Goal: Task Accomplishment & Management: Use online tool/utility

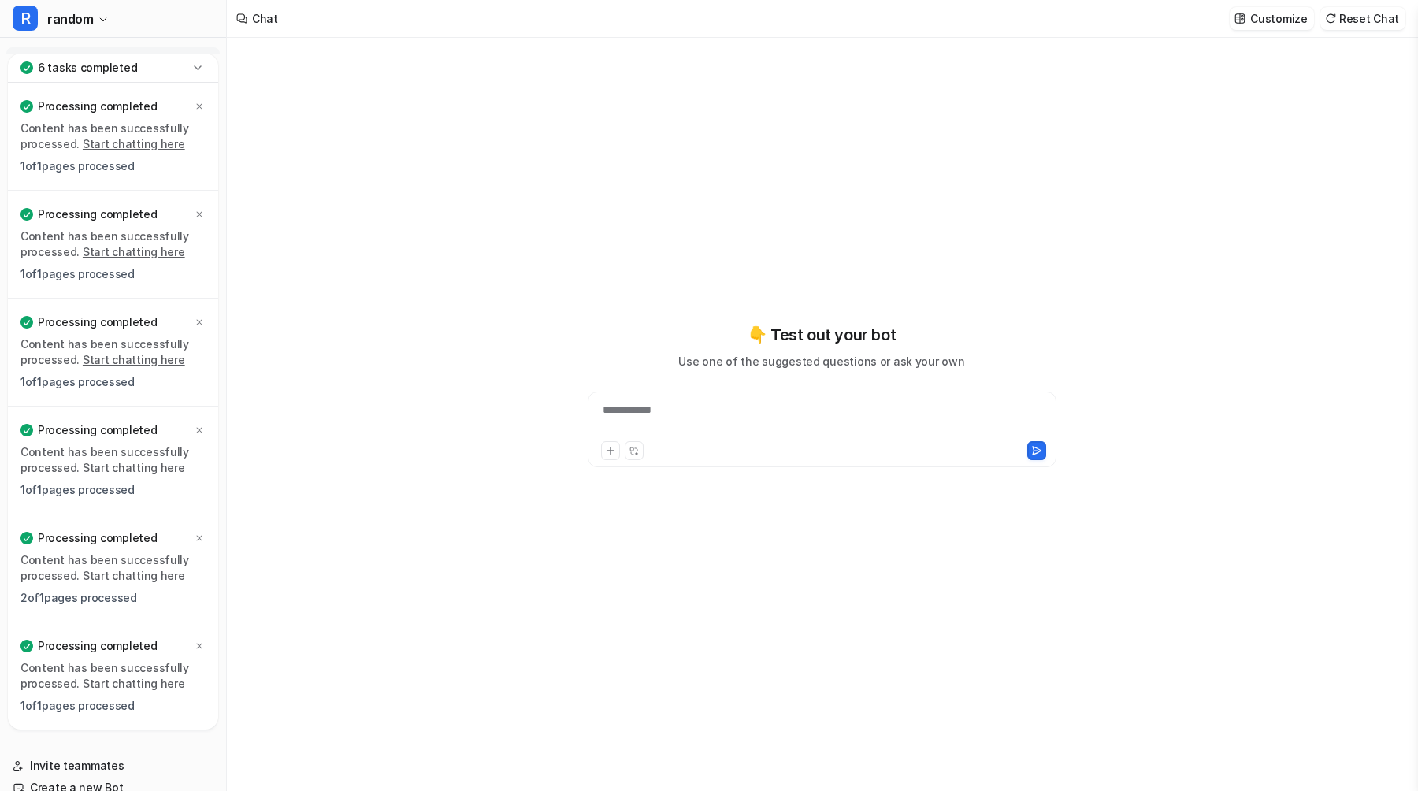
click at [191, 61] on icon at bounding box center [198, 68] width 16 height 16
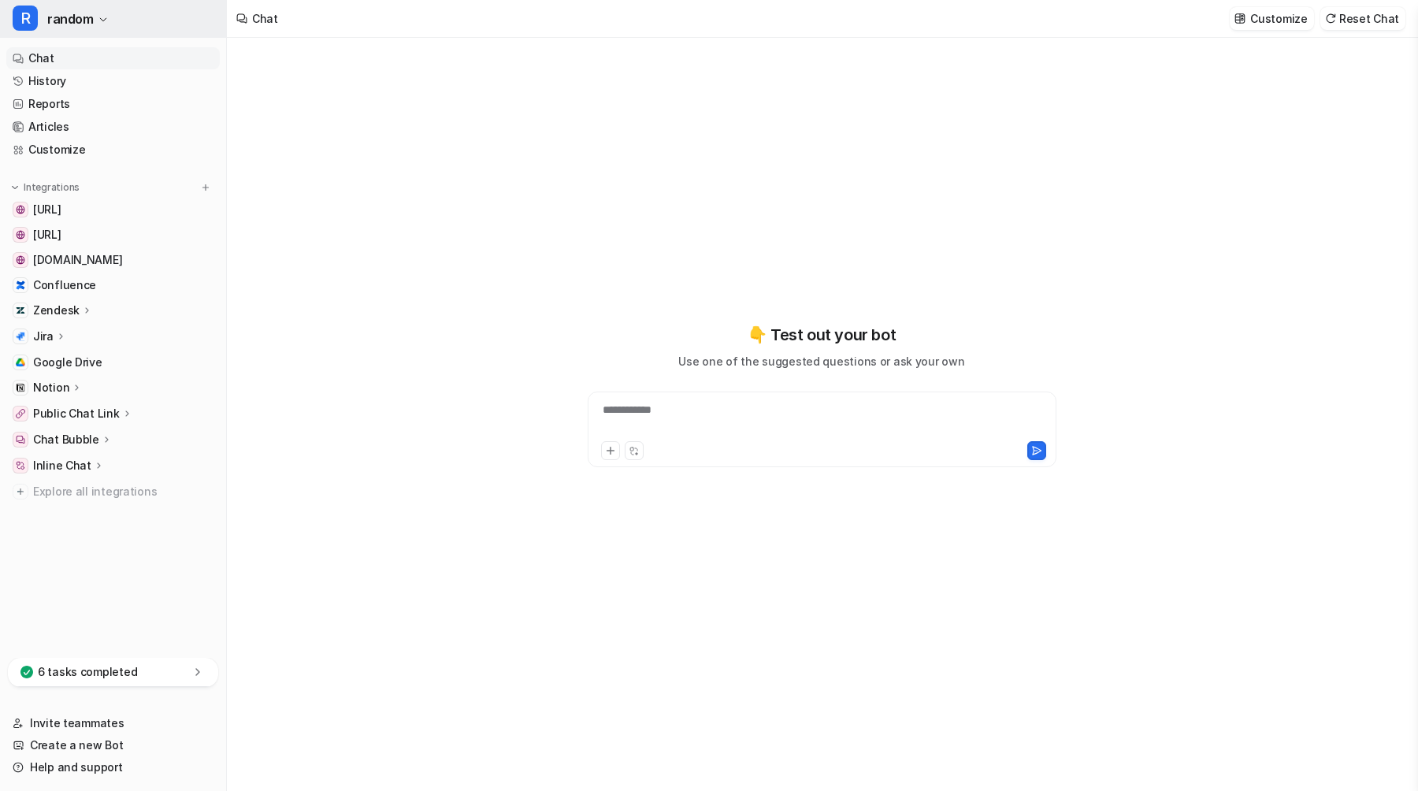
click at [105, 10] on button "R random" at bounding box center [113, 19] width 226 height 38
click at [66, 34] on button "R random" at bounding box center [113, 19] width 226 height 38
click at [87, 284] on span "Confluence" at bounding box center [64, 285] width 63 height 16
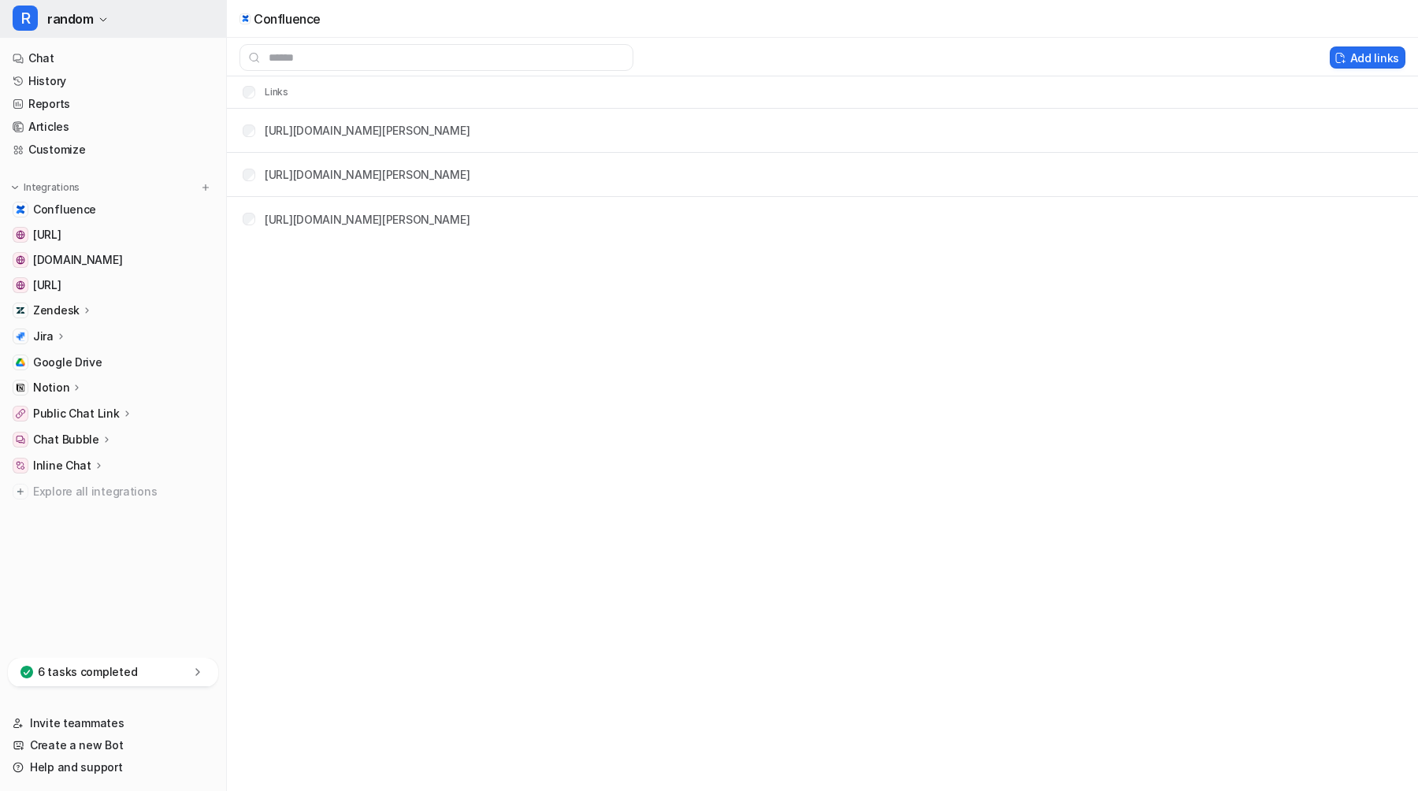
click at [90, 24] on span "random" at bounding box center [70, 19] width 46 height 22
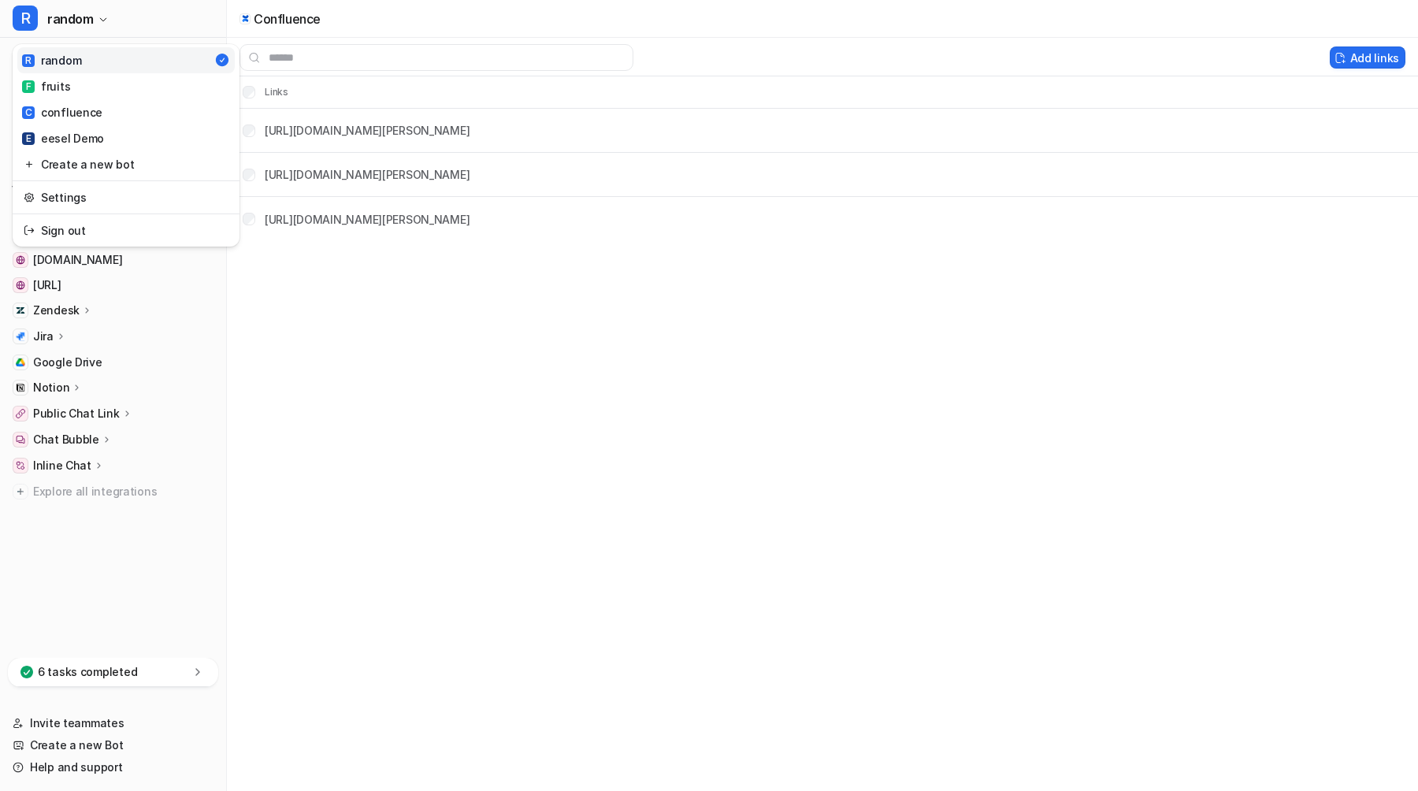
click at [317, 366] on div "R random R random F fruits C confluence E eesel Demo Create a new bot Settings …" at bounding box center [709, 395] width 1418 height 791
click at [91, 39] on div "R random Chat History Reports Articles Customize Integrations Confluence www.ee…" at bounding box center [113, 395] width 227 height 791
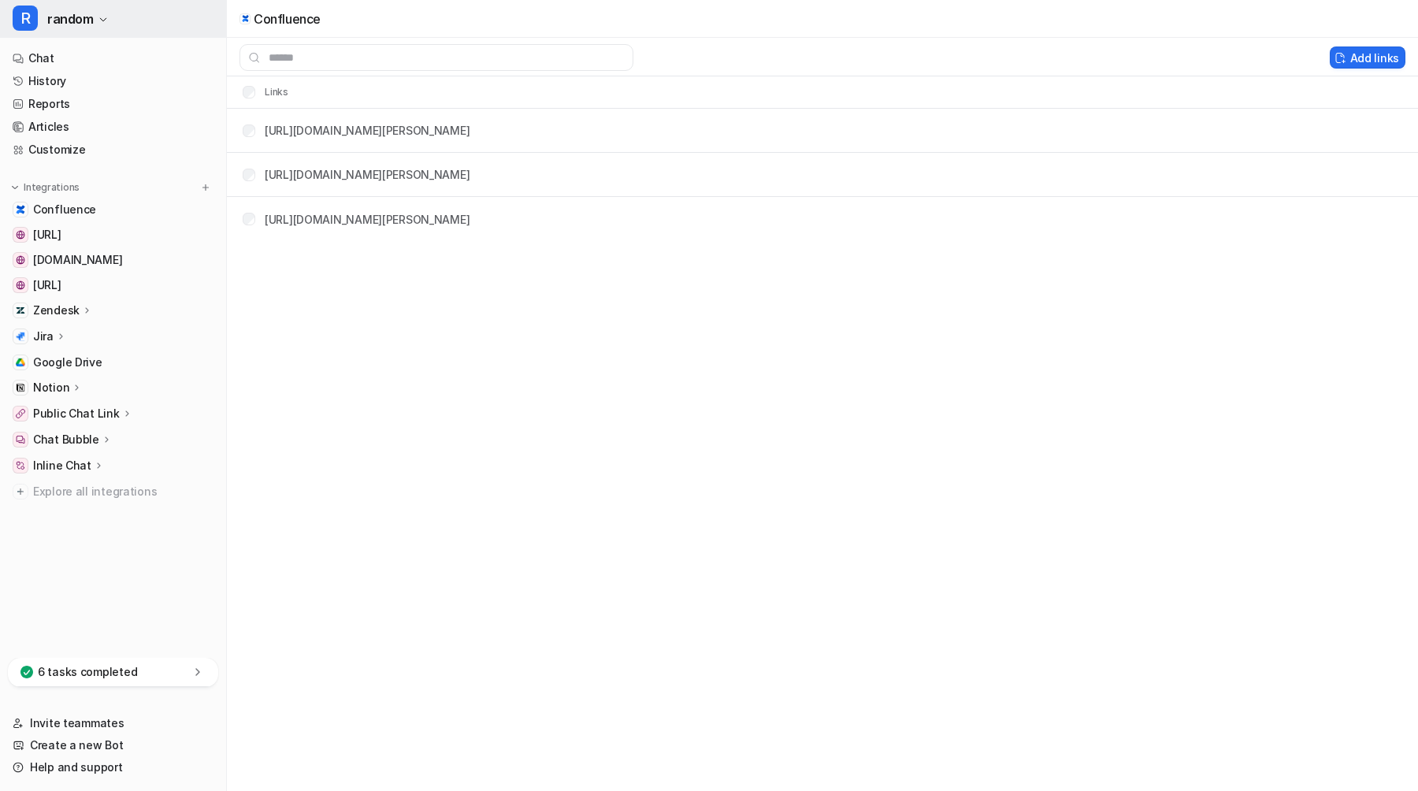
click at [91, 29] on span "random" at bounding box center [70, 19] width 46 height 22
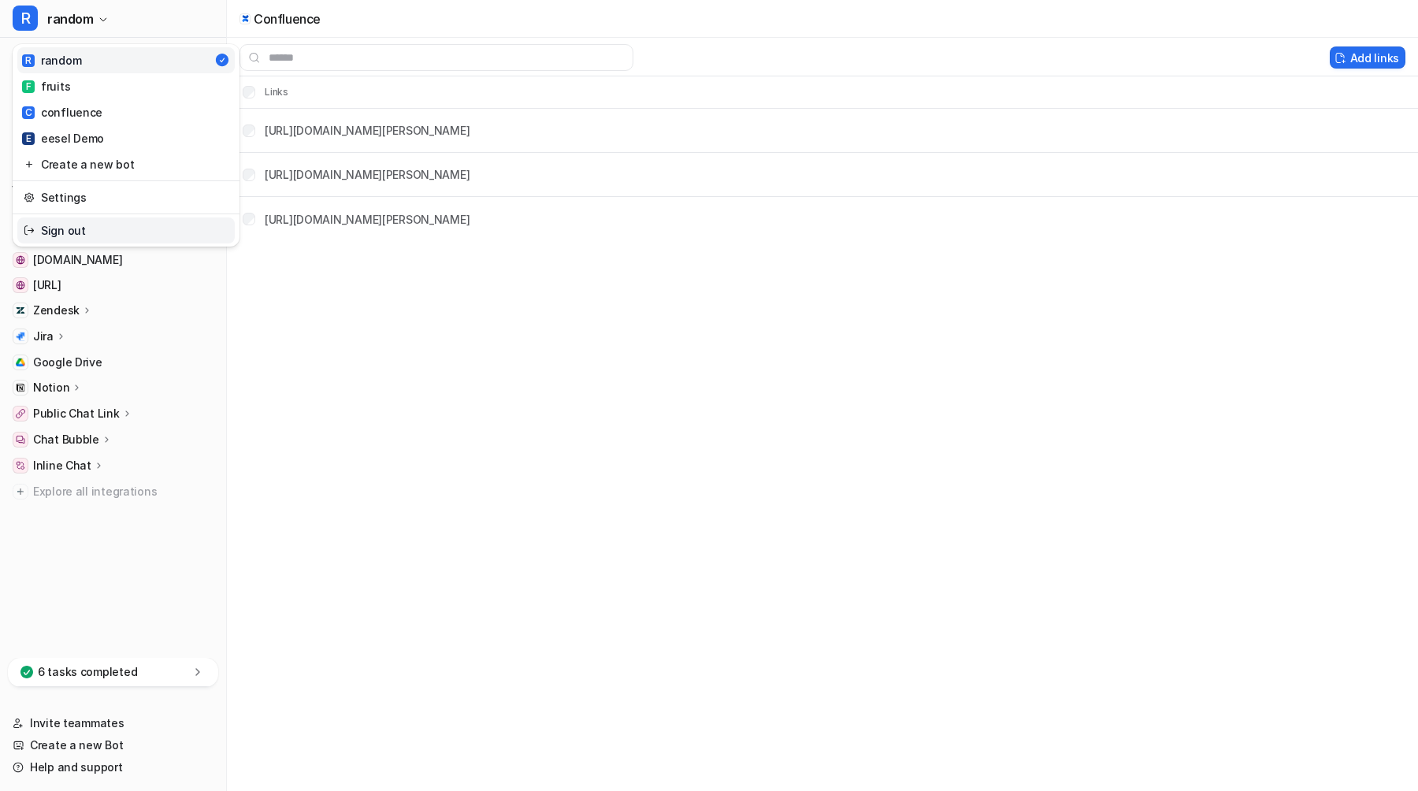
click at [81, 228] on link "Sign out" at bounding box center [125, 230] width 217 height 26
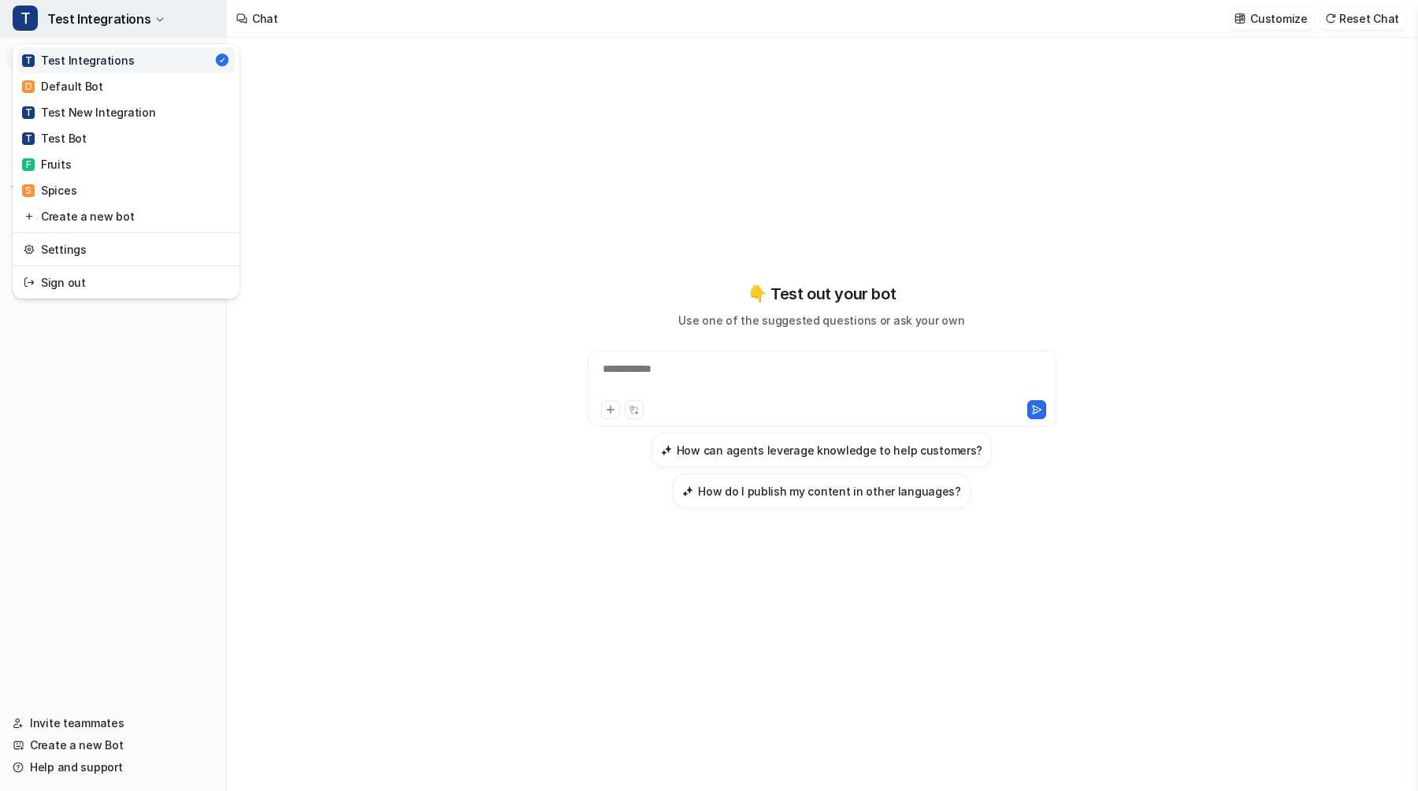
click at [161, 22] on button "T Test Integrations" at bounding box center [113, 19] width 226 height 38
click at [165, 6] on button "T Test Integrations" at bounding box center [113, 19] width 226 height 38
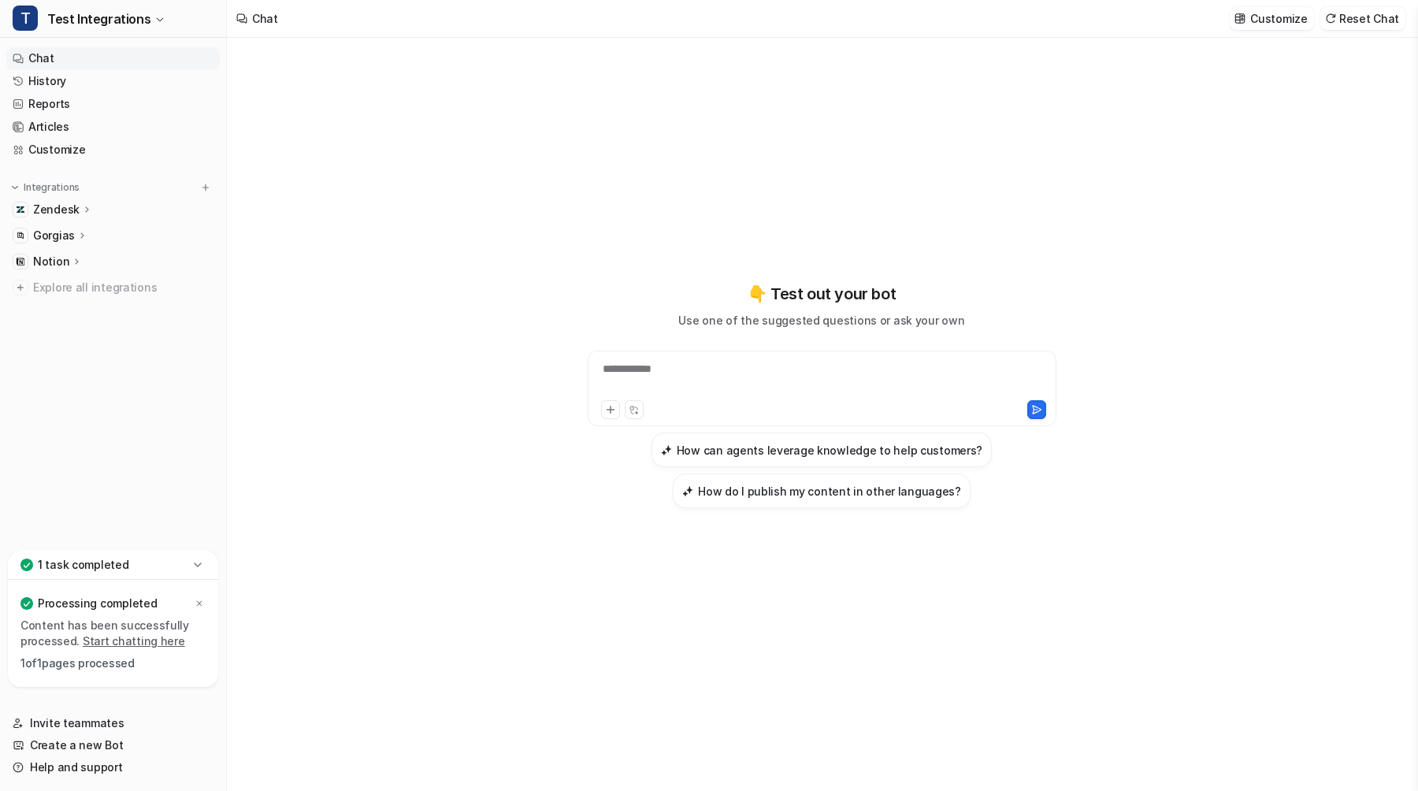
click at [432, 353] on div "**********" at bounding box center [821, 414] width 1189 height 753
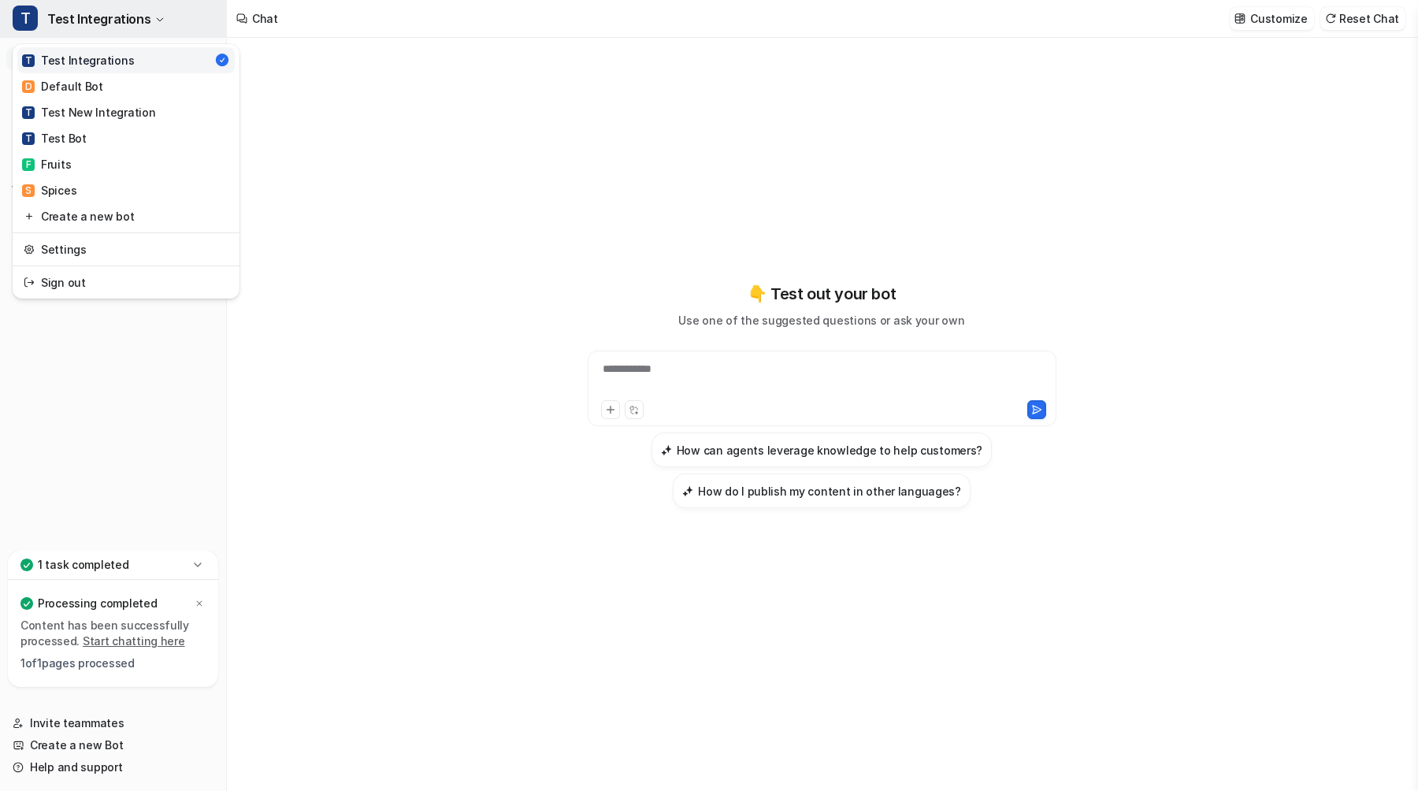
click at [200, 20] on button "T Test Integrations" at bounding box center [113, 19] width 226 height 38
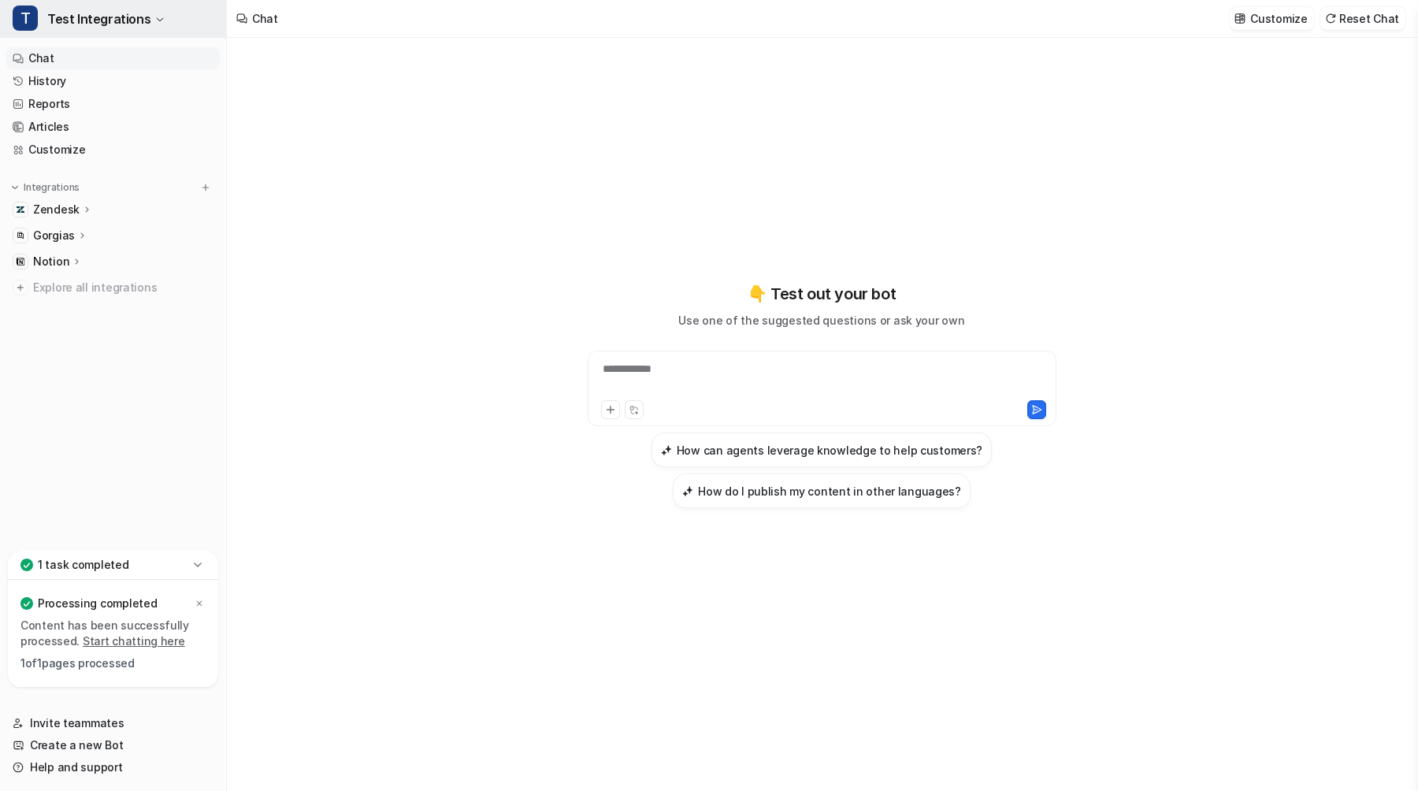
click at [201, 20] on button "T Test Integrations" at bounding box center [113, 19] width 226 height 38
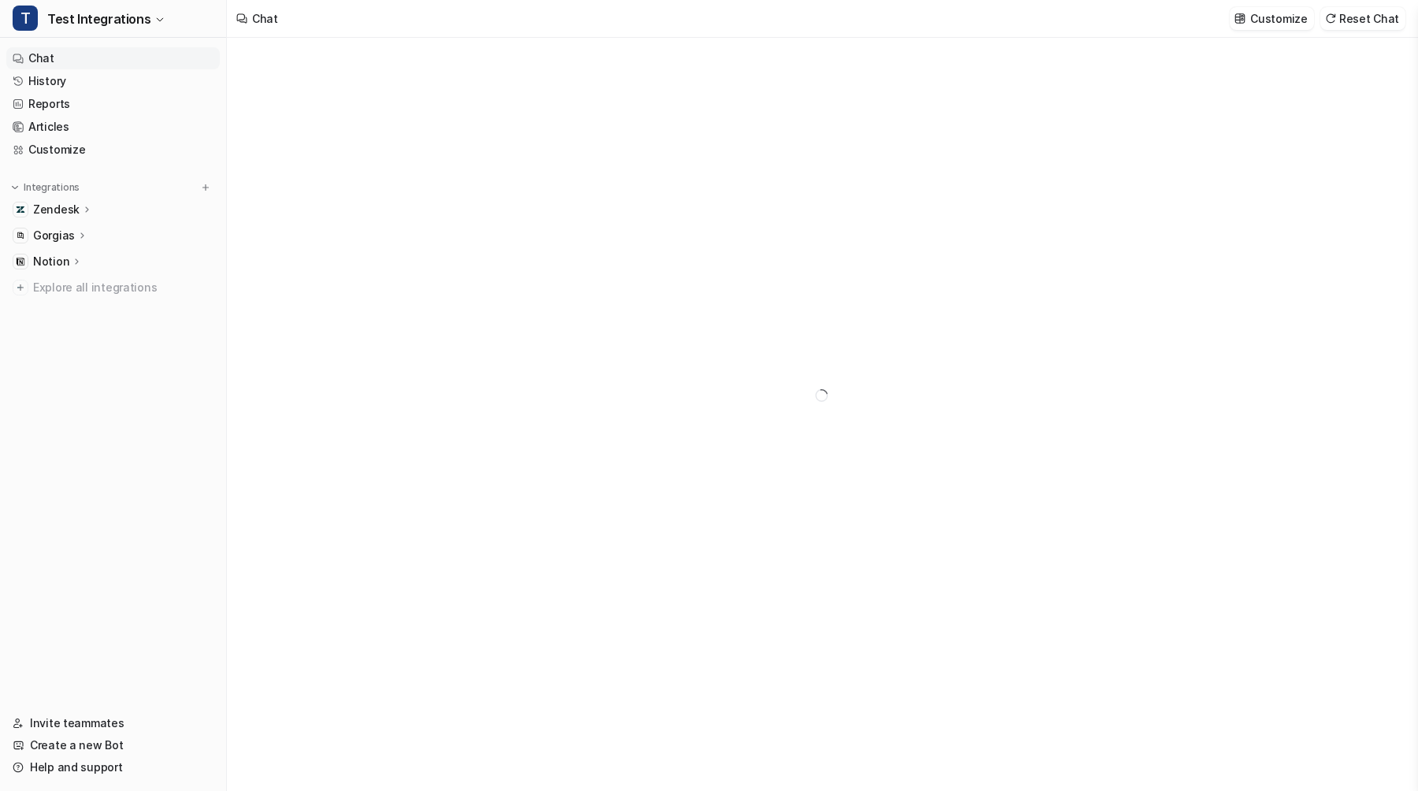
type textarea "**********"
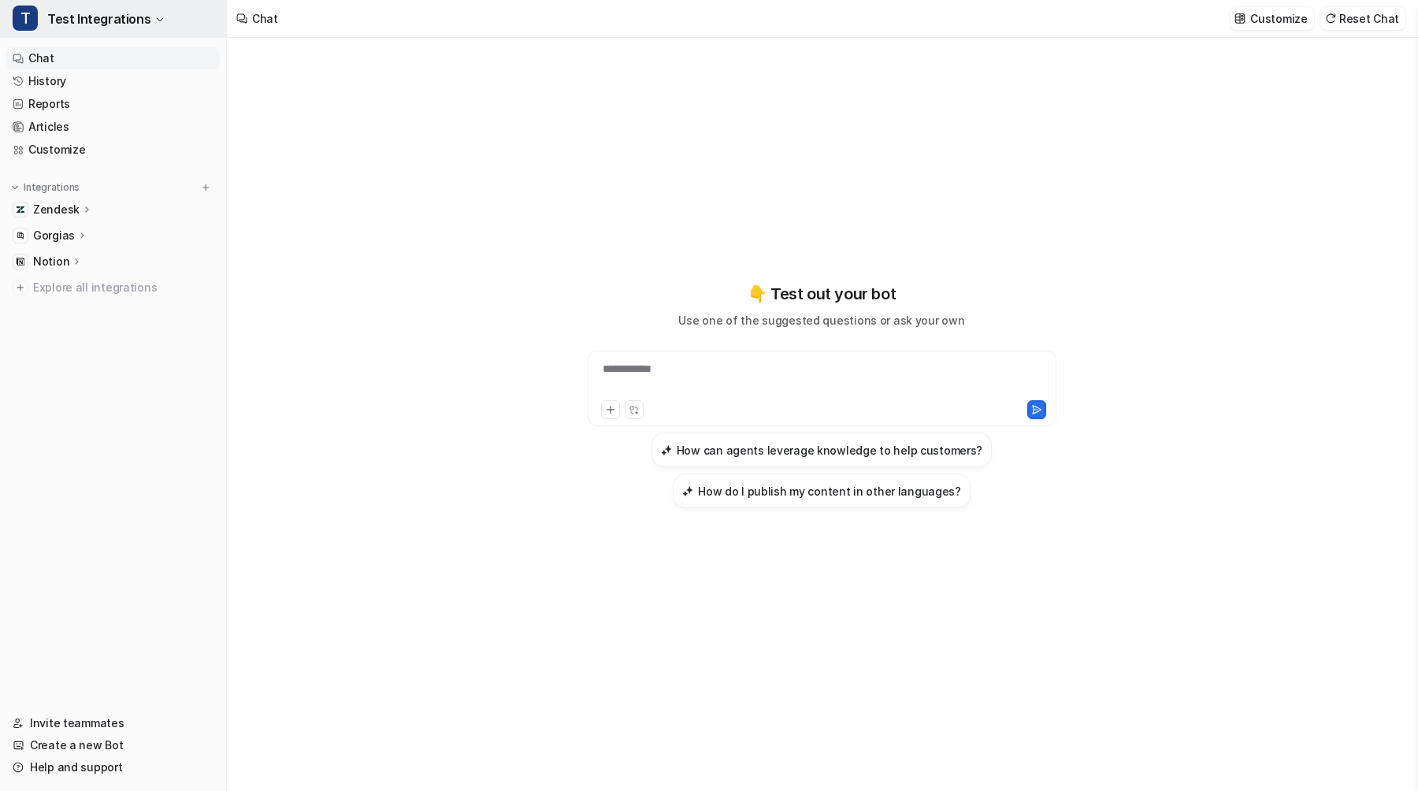
click at [55, 10] on span "Test Integrations" at bounding box center [98, 19] width 103 height 22
